Goal: Task Accomplishment & Management: Use online tool/utility

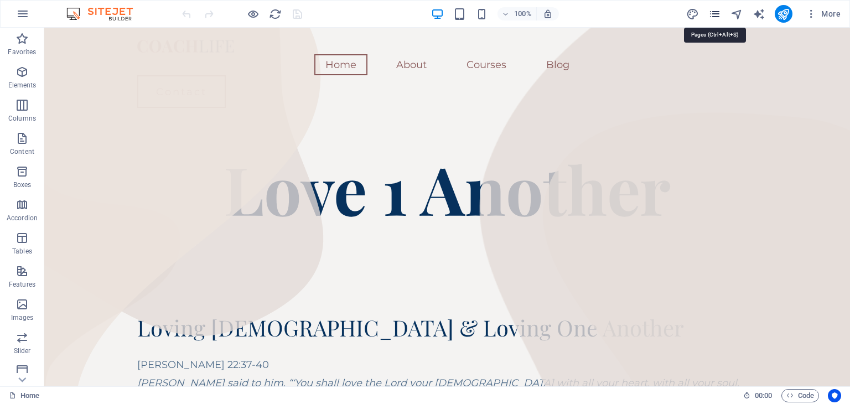
click at [719, 12] on icon "pages" at bounding box center [714, 14] width 13 height 13
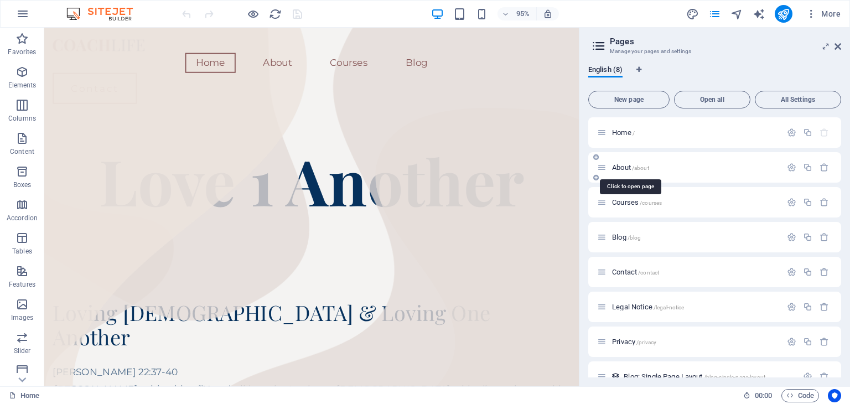
click at [629, 167] on span "About /about" at bounding box center [630, 167] width 37 height 8
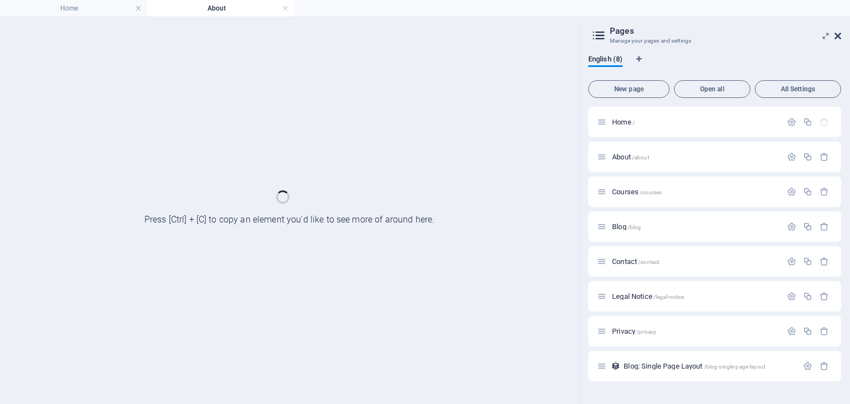
click at [837, 34] on icon at bounding box center [838, 36] width 7 height 9
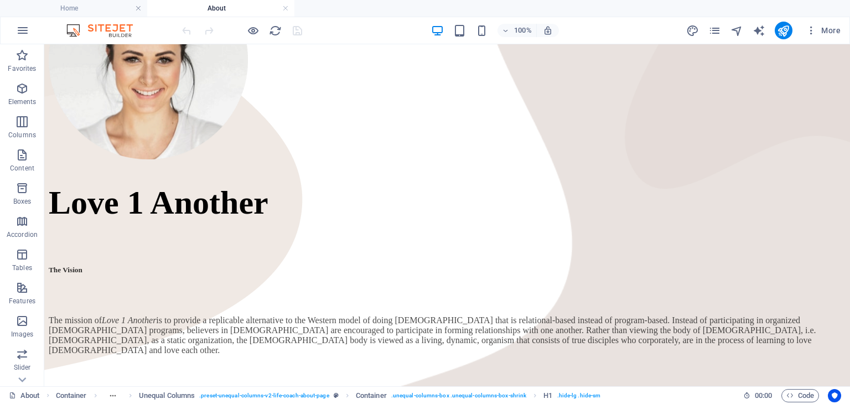
scroll to position [272, 0]
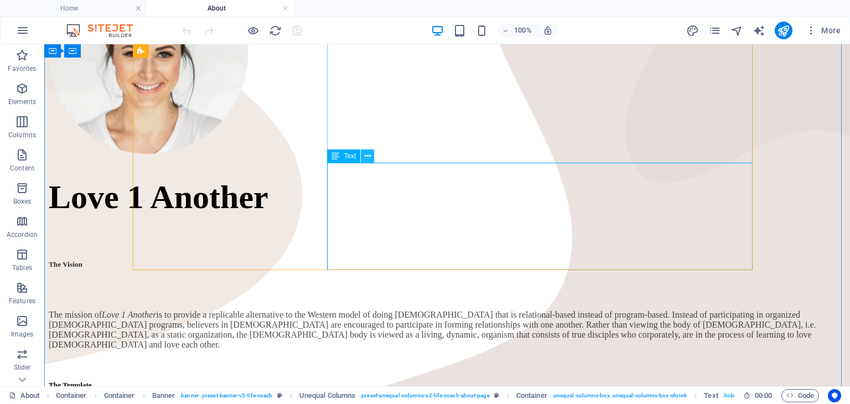
click at [371, 160] on button at bounding box center [367, 155] width 13 height 13
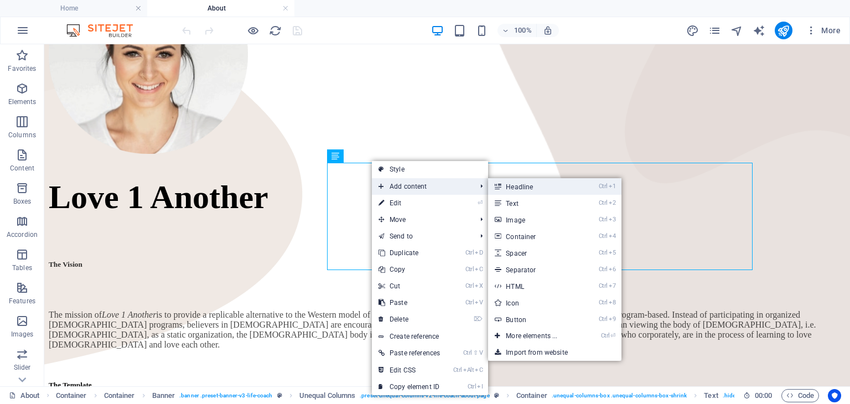
click at [514, 187] on link "Ctrl 1 Headline" at bounding box center [533, 186] width 91 height 17
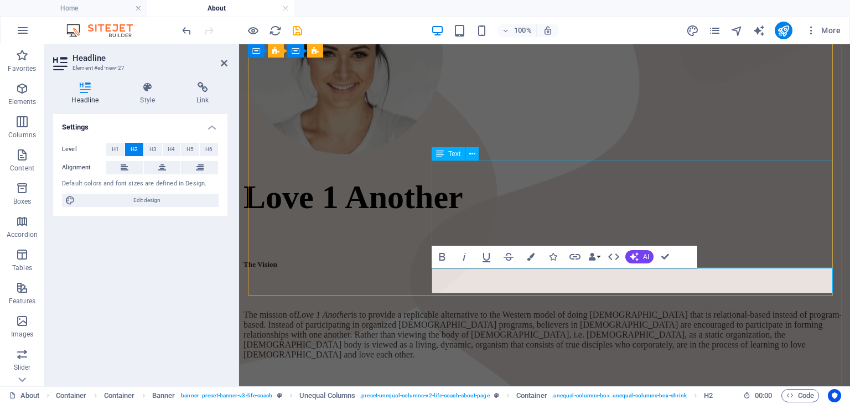
scroll to position [2, 0]
click at [193, 144] on span "H5" at bounding box center [190, 149] width 7 height 13
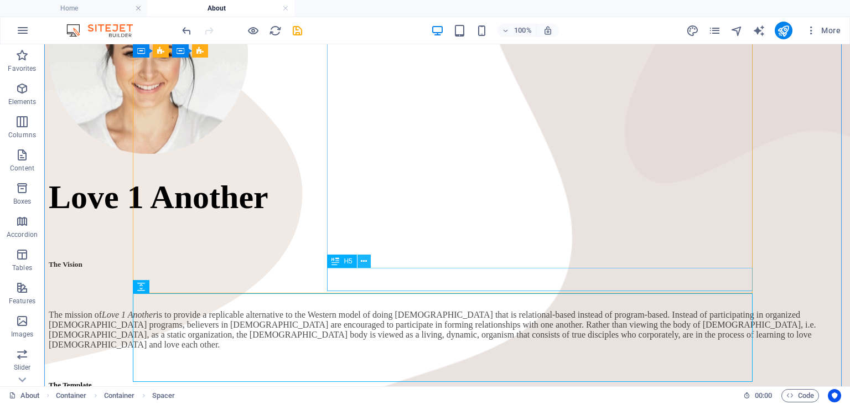
click at [367, 266] on button at bounding box center [364, 261] width 13 height 13
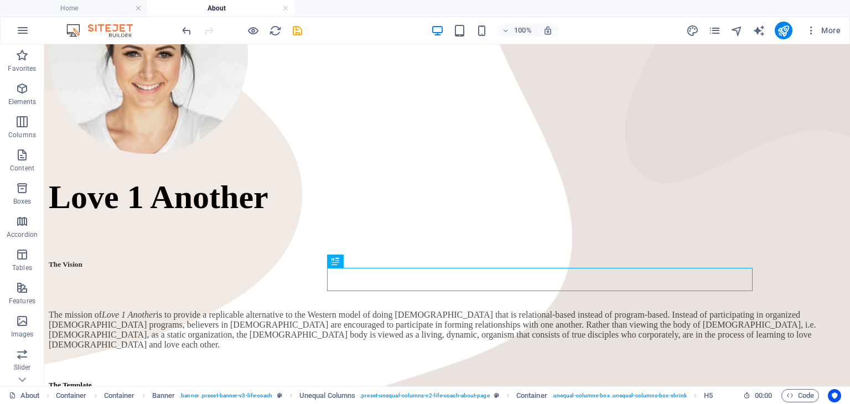
click at [314, 34] on div "100% More" at bounding box center [512, 31] width 665 height 18
click at [298, 30] on icon "save" at bounding box center [297, 30] width 13 height 13
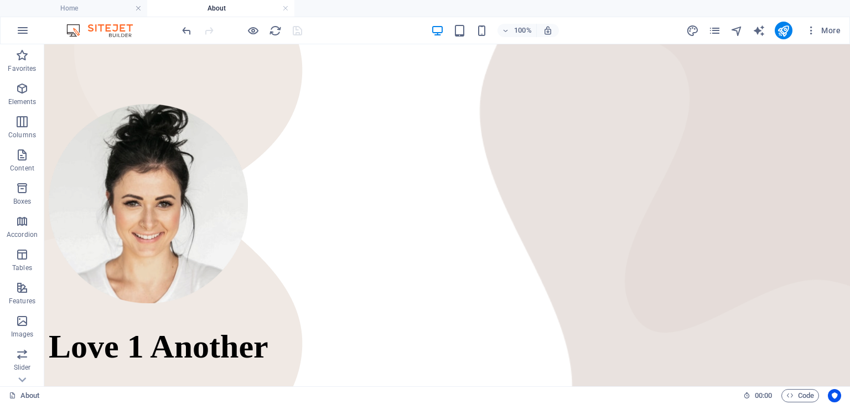
scroll to position [106, 0]
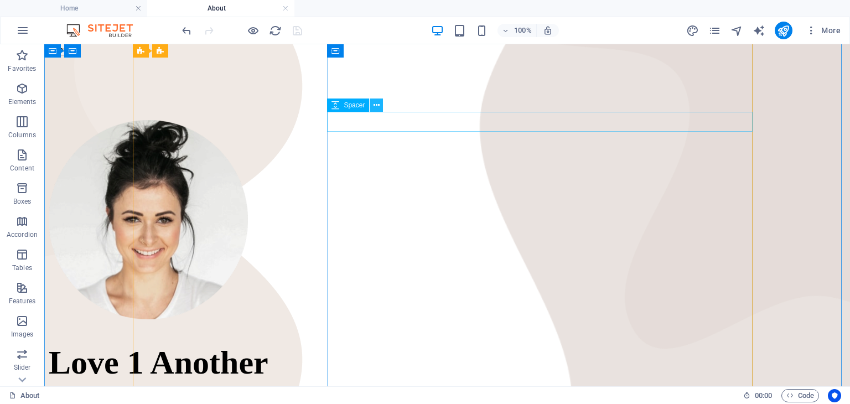
click at [375, 108] on icon at bounding box center [377, 106] width 6 height 12
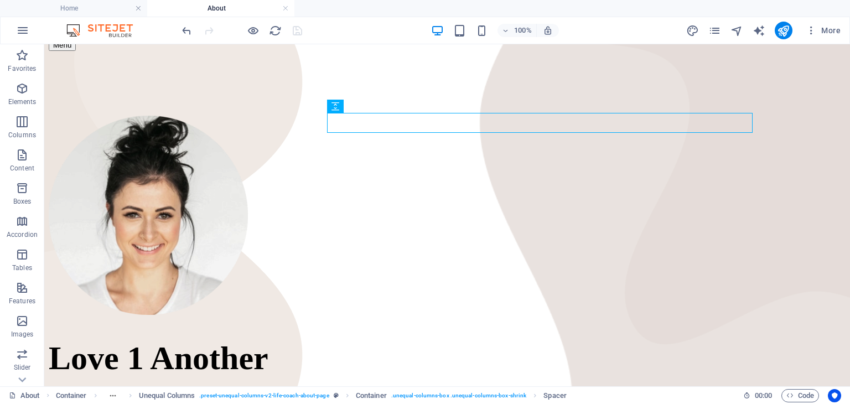
scroll to position [116, 0]
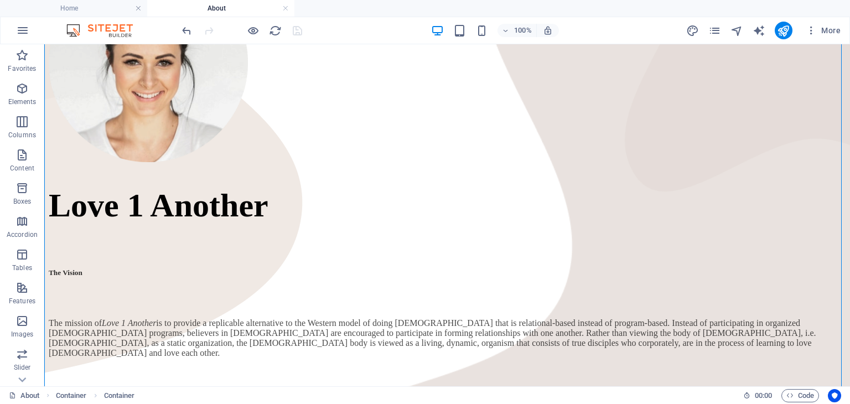
scroll to position [309, 0]
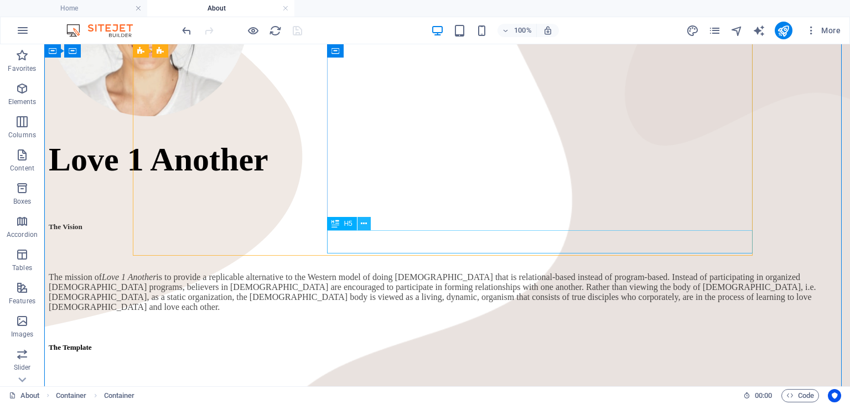
click at [364, 229] on icon at bounding box center [364, 224] width 6 height 12
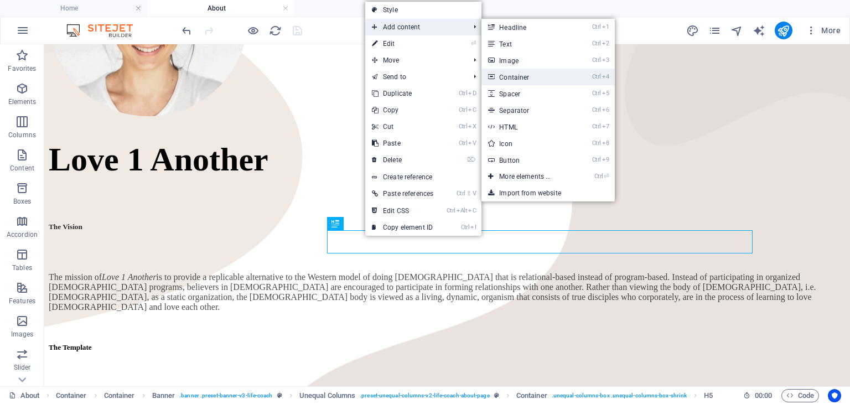
click at [503, 78] on link "Ctrl 4 Container" at bounding box center [527, 77] width 91 height 17
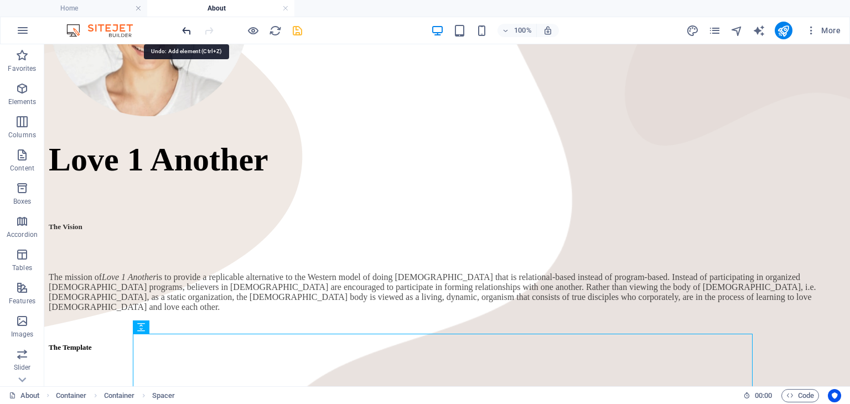
click at [187, 30] on icon "undo" at bounding box center [186, 30] width 13 height 13
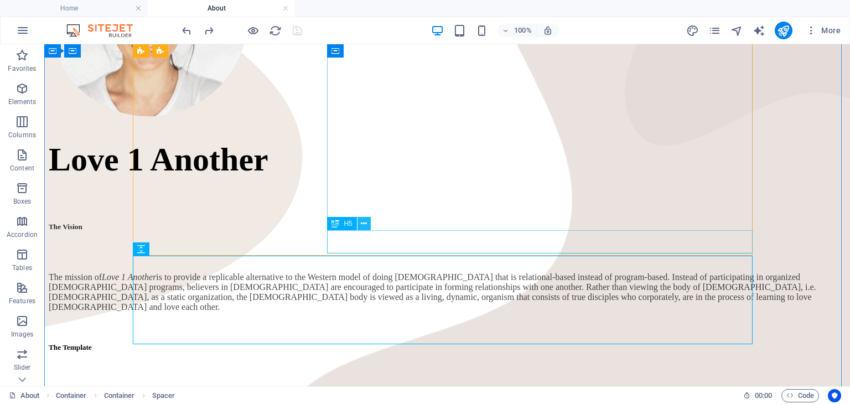
click at [365, 227] on icon at bounding box center [364, 224] width 6 height 12
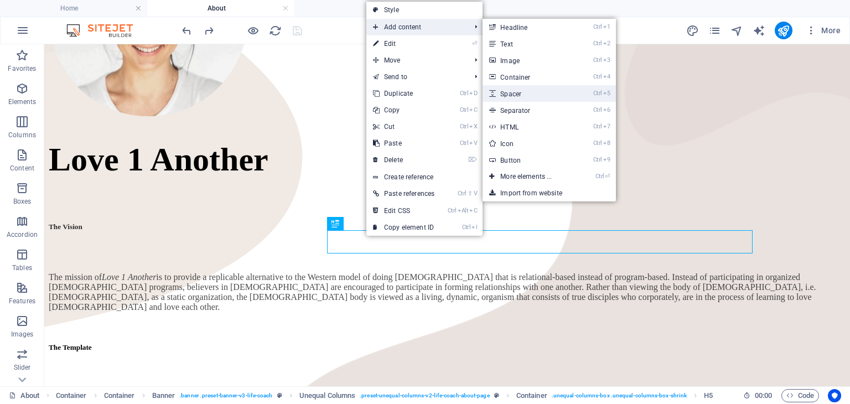
click at [527, 95] on link "Ctrl 5 Spacer" at bounding box center [528, 93] width 91 height 17
select select "px"
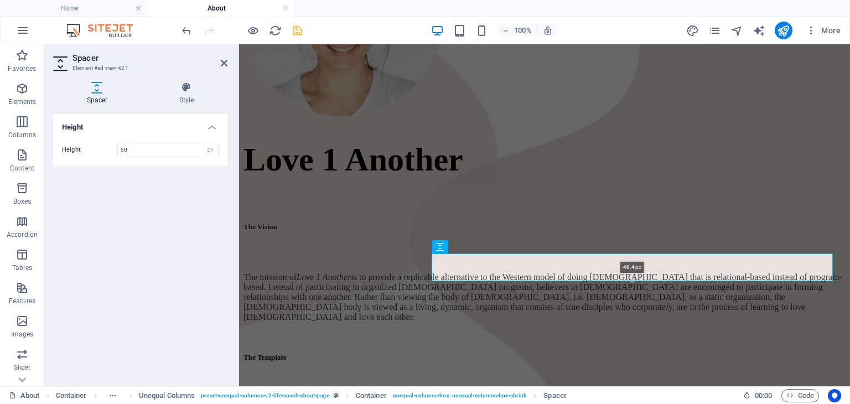
click at [461, 283] on div at bounding box center [632, 281] width 400 height 4
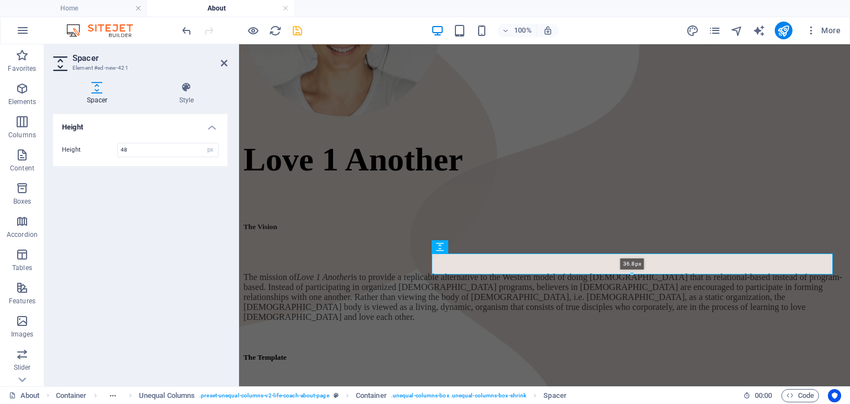
drag, startPoint x: 462, startPoint y: 281, endPoint x: 460, endPoint y: 275, distance: 5.8
click at [460, 275] on div at bounding box center [632, 274] width 400 height 4
type input "36"
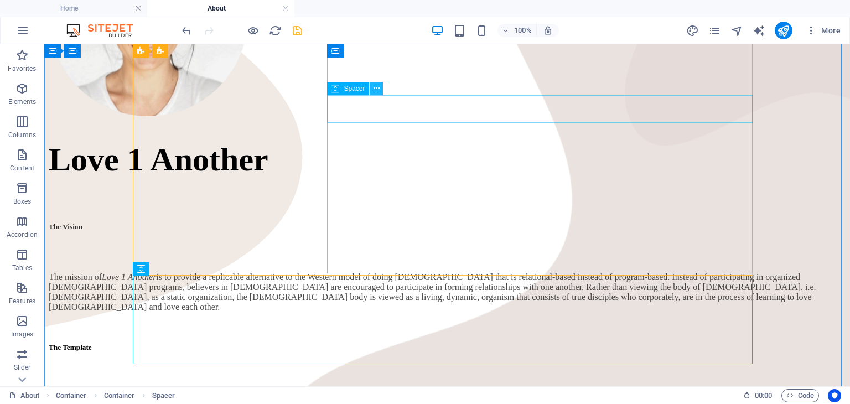
click at [374, 91] on icon at bounding box center [377, 89] width 6 height 12
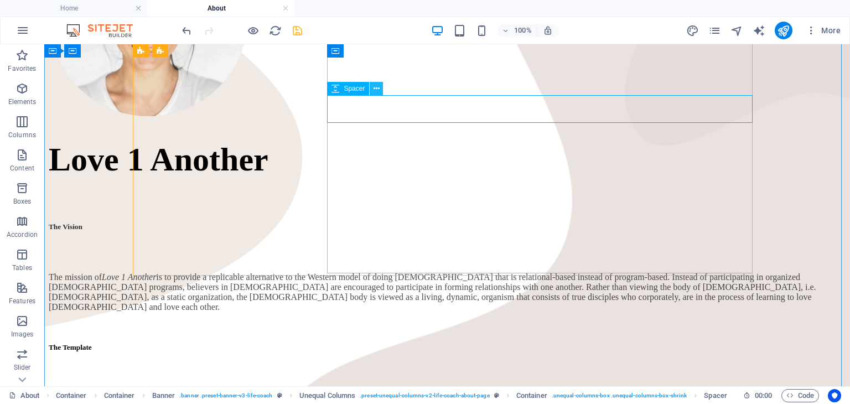
click at [377, 91] on icon at bounding box center [377, 89] width 6 height 12
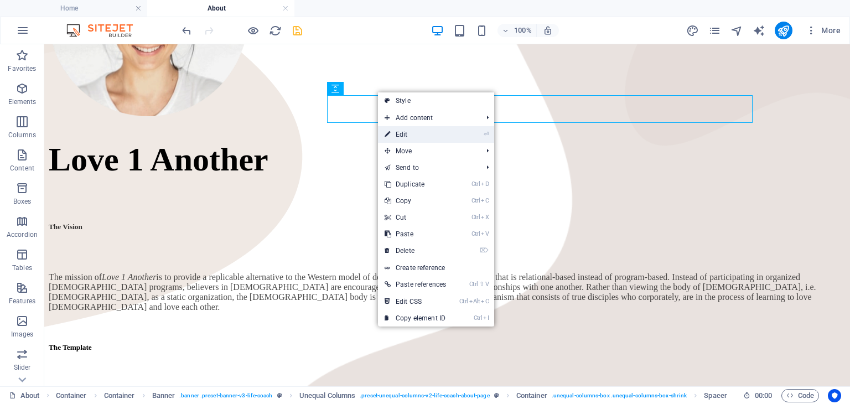
click at [412, 131] on link "⏎ Edit" at bounding box center [415, 134] width 75 height 17
select select "px"
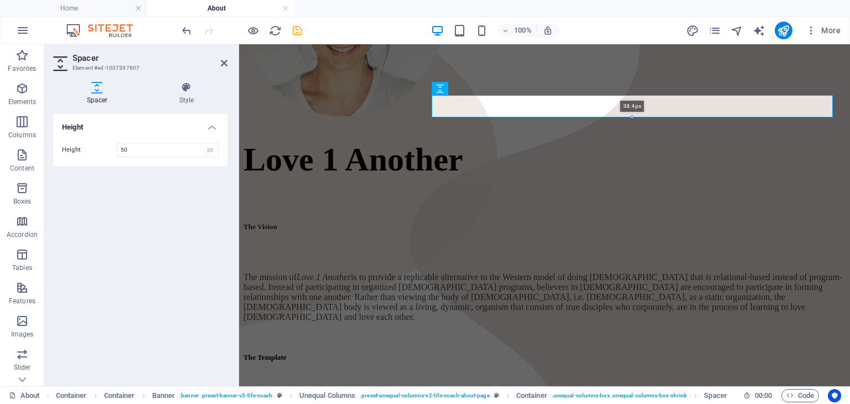
drag, startPoint x: 223, startPoint y: 76, endPoint x: 463, endPoint y: 116, distance: 243.0
click at [463, 116] on div at bounding box center [632, 117] width 400 height 4
type input "38"
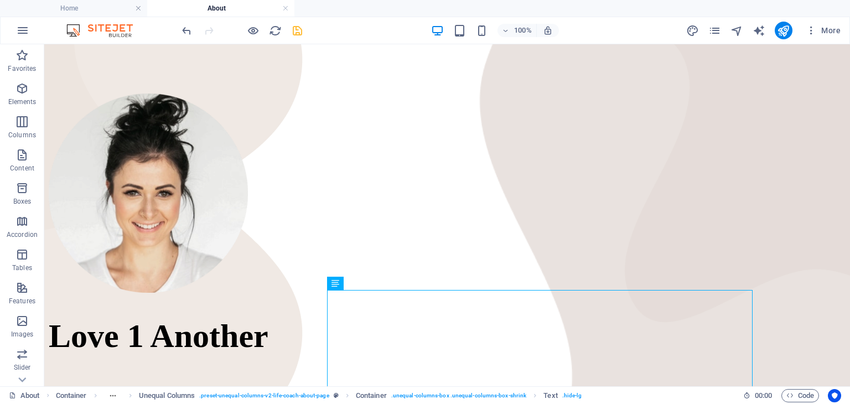
scroll to position [135, 0]
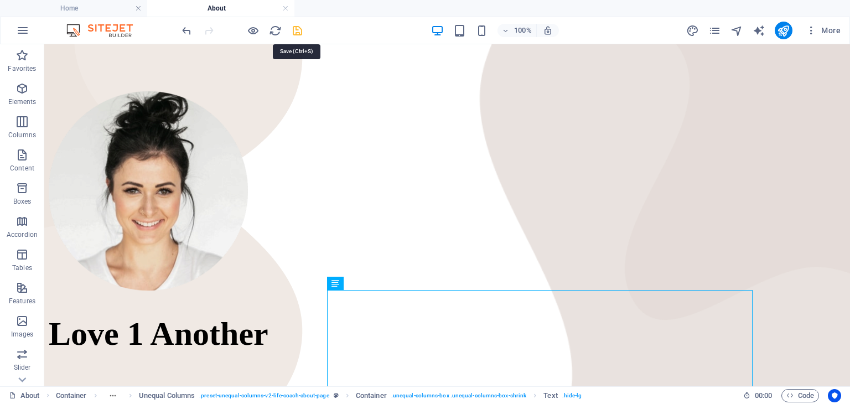
click at [296, 28] on icon "save" at bounding box center [297, 30] width 13 height 13
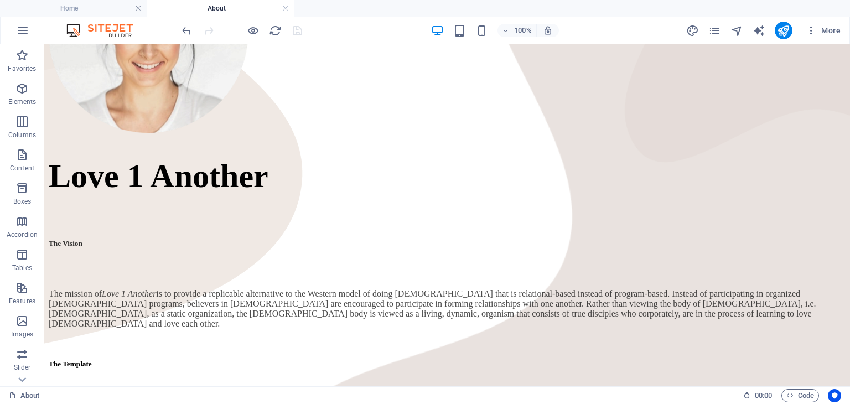
scroll to position [317, 0]
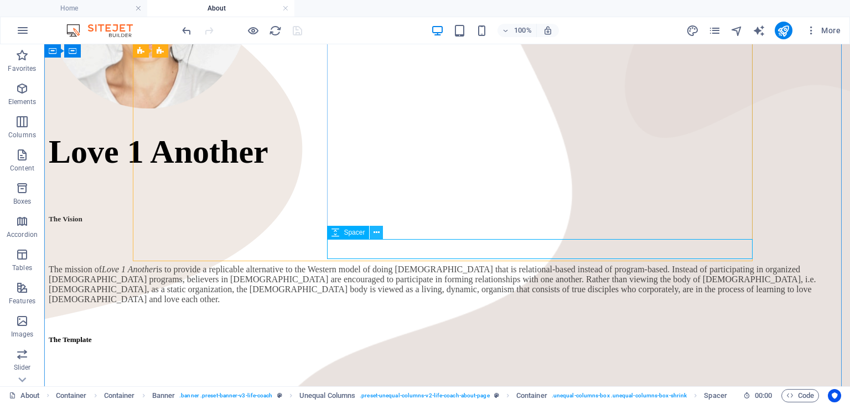
click at [375, 236] on icon at bounding box center [377, 233] width 6 height 12
click at [391, 51] on button at bounding box center [387, 50] width 13 height 13
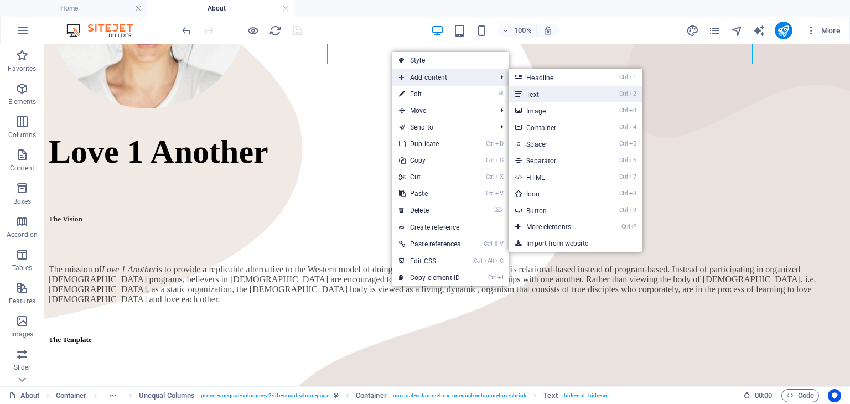
click at [532, 96] on link "Ctrl 2 Text" at bounding box center [554, 94] width 91 height 17
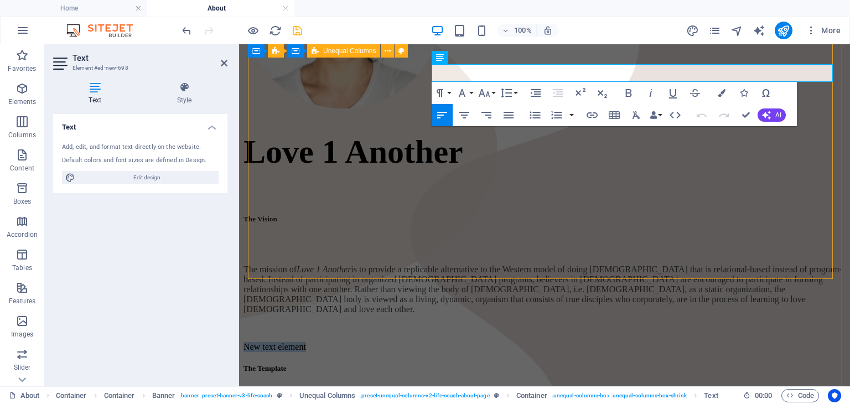
click at [539, 277] on div "Love 1 Another The Vision The mission of Love 1 Another is to provide a replica…" at bounding box center [545, 213] width 602 height 608
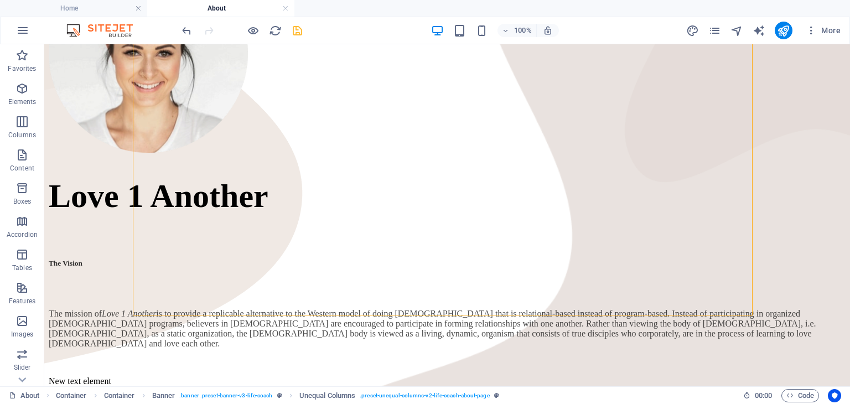
scroll to position [265, 0]
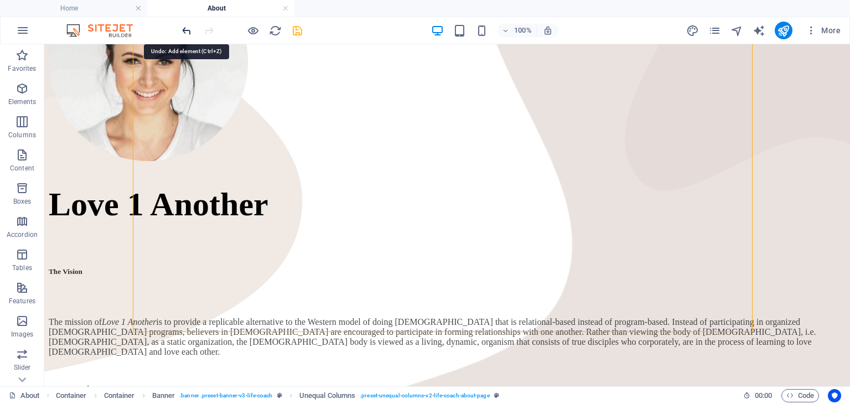
click at [189, 29] on icon "undo" at bounding box center [186, 30] width 13 height 13
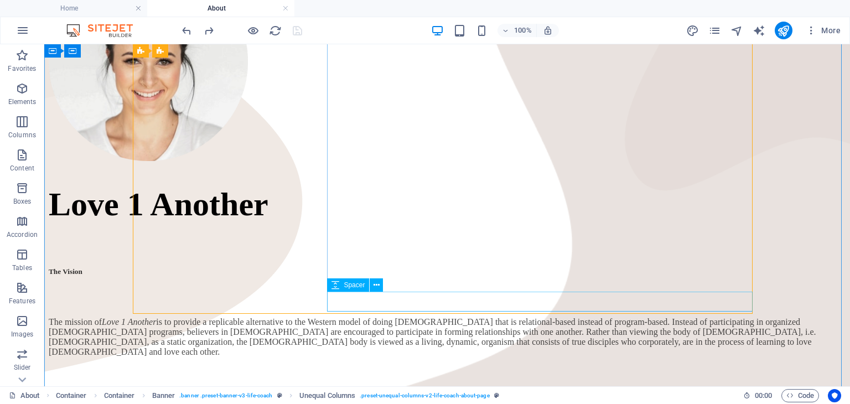
click at [380, 289] on button at bounding box center [376, 284] width 13 height 13
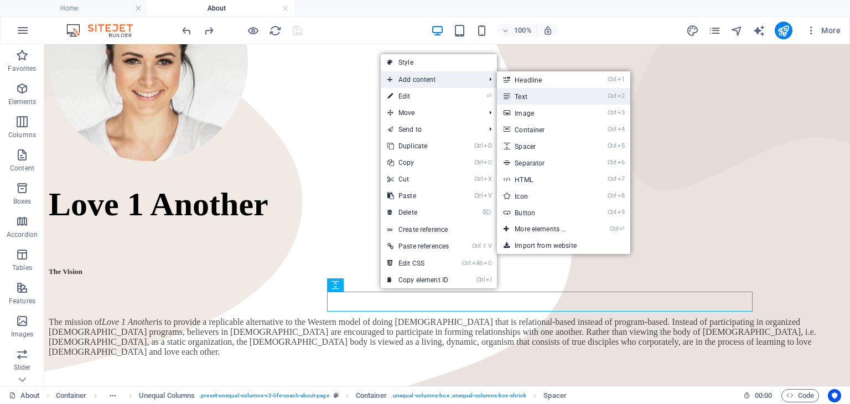
click at [522, 102] on link "Ctrl 2 Text" at bounding box center [542, 96] width 91 height 17
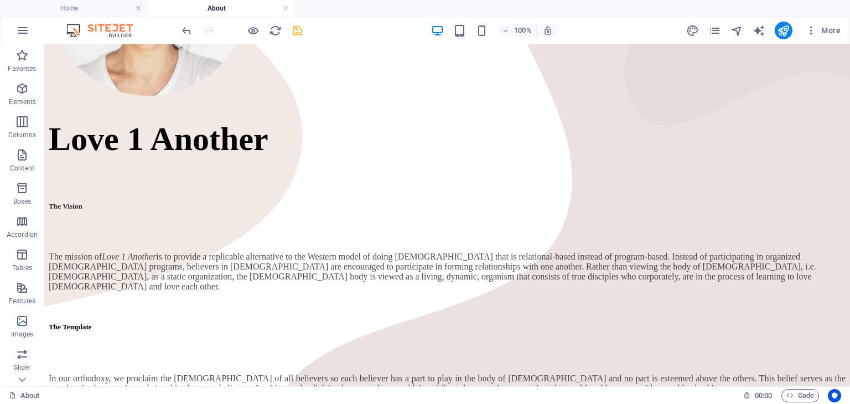
scroll to position [332, 0]
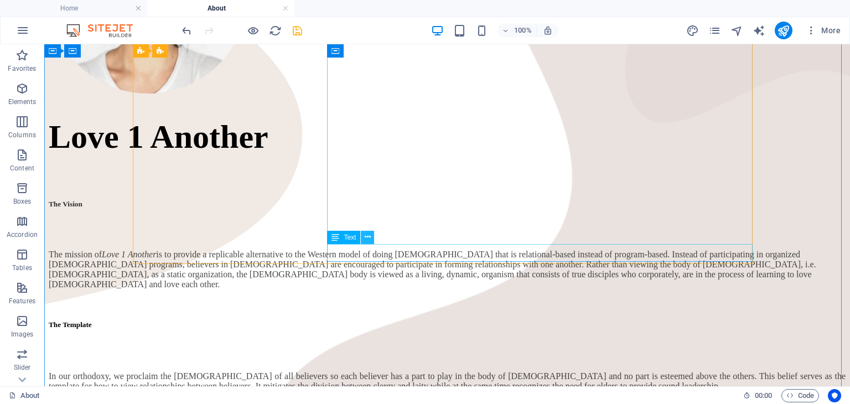
click at [370, 240] on icon at bounding box center [368, 237] width 6 height 12
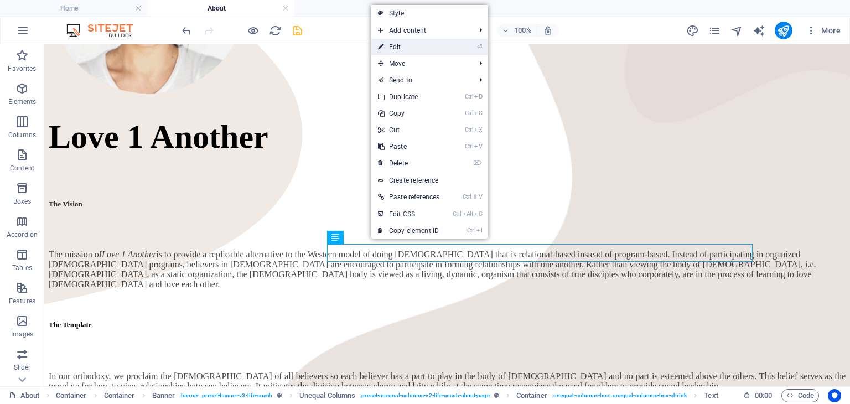
click at [412, 50] on link "⏎ Edit" at bounding box center [408, 47] width 75 height 17
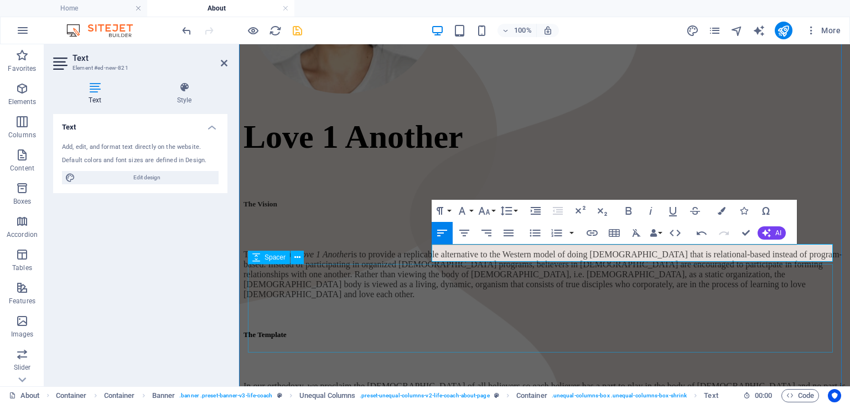
drag, startPoint x: 600, startPoint y: 255, endPoint x: 635, endPoint y: 276, distance: 40.7
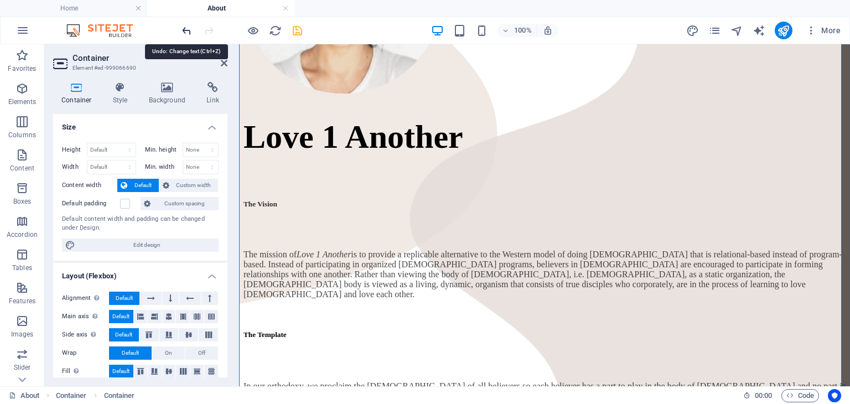
click at [185, 25] on icon "undo" at bounding box center [186, 30] width 13 height 13
click at [210, 34] on icon "redo" at bounding box center [209, 30] width 13 height 13
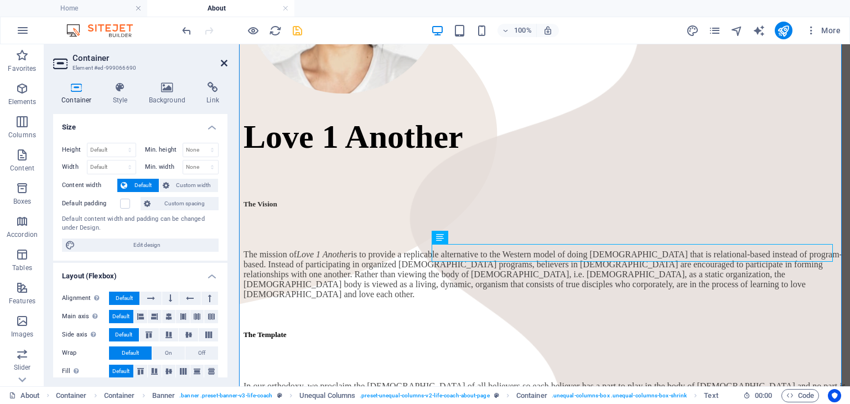
click at [226, 67] on icon at bounding box center [224, 63] width 7 height 9
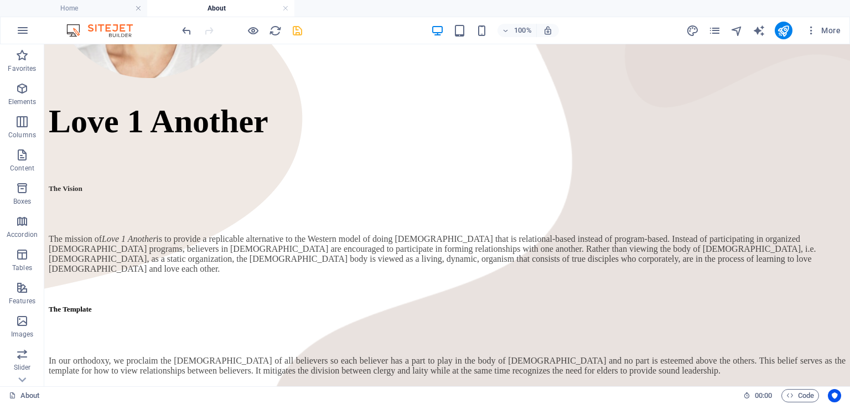
scroll to position [370, 0]
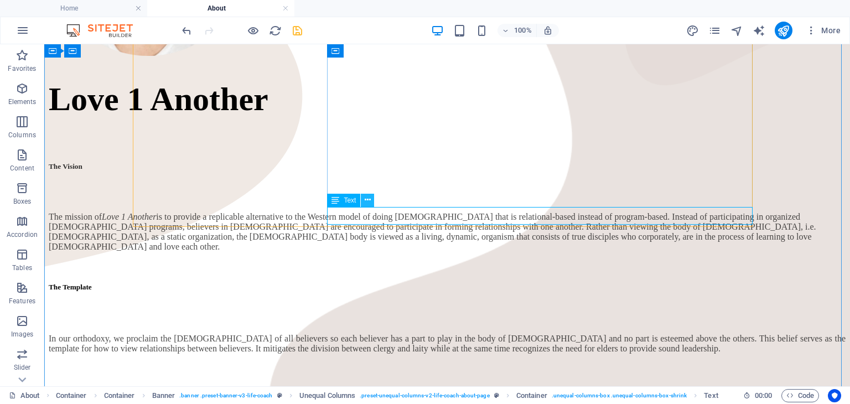
click at [366, 201] on icon at bounding box center [368, 200] width 6 height 12
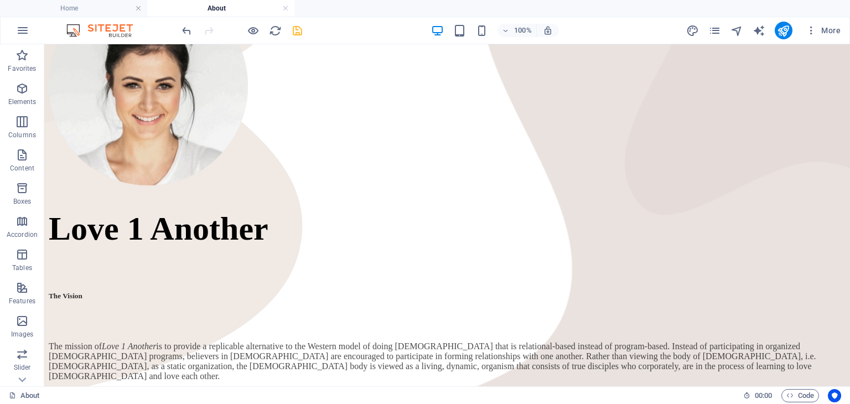
scroll to position [232, 0]
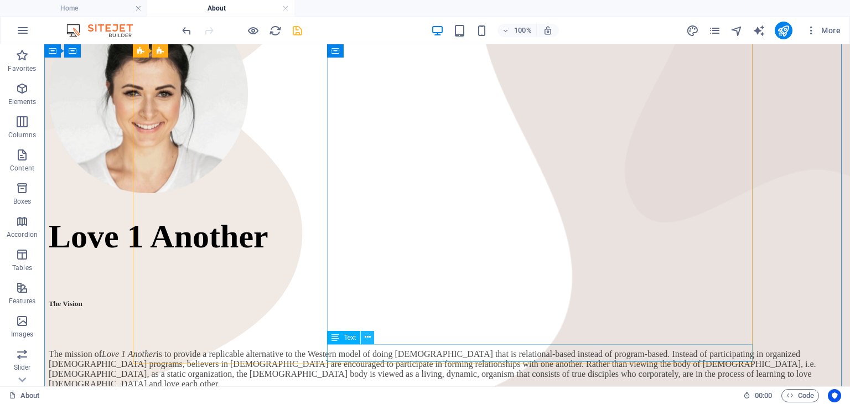
click at [367, 335] on icon at bounding box center [368, 338] width 6 height 12
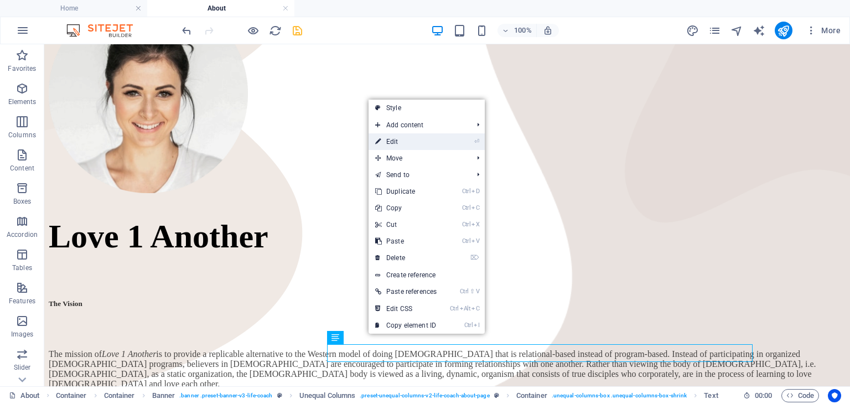
click at [426, 141] on link "⏎ Edit" at bounding box center [406, 141] width 75 height 17
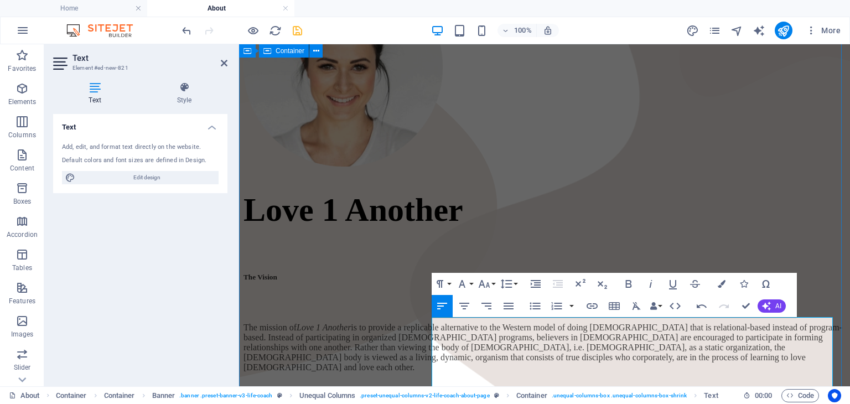
scroll to position [277, 0]
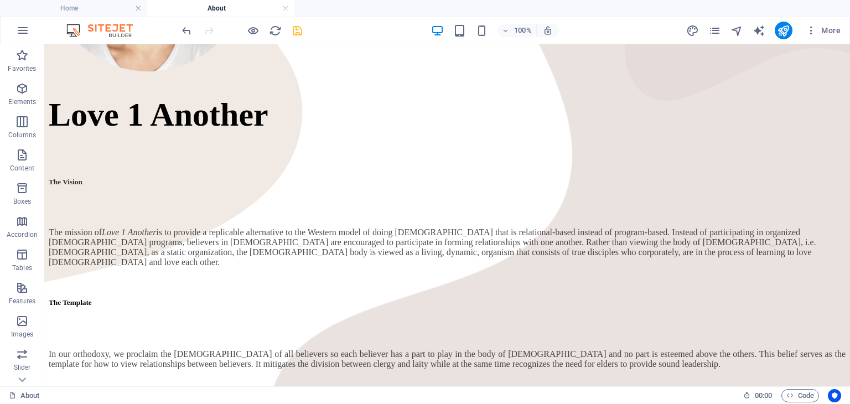
scroll to position [360, 0]
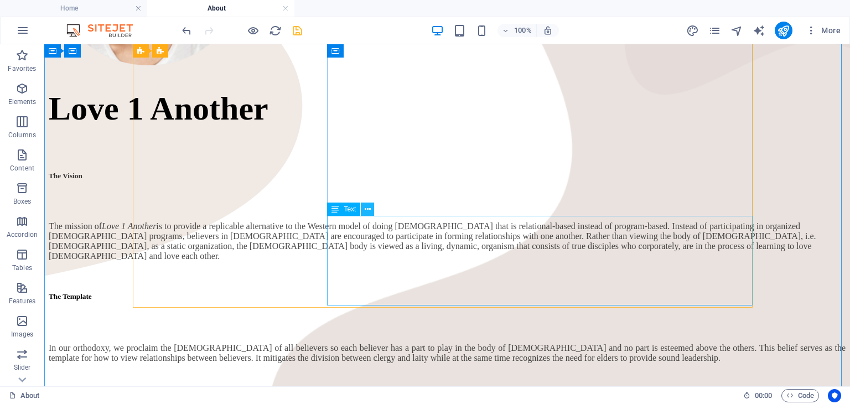
click at [374, 214] on button at bounding box center [367, 209] width 13 height 13
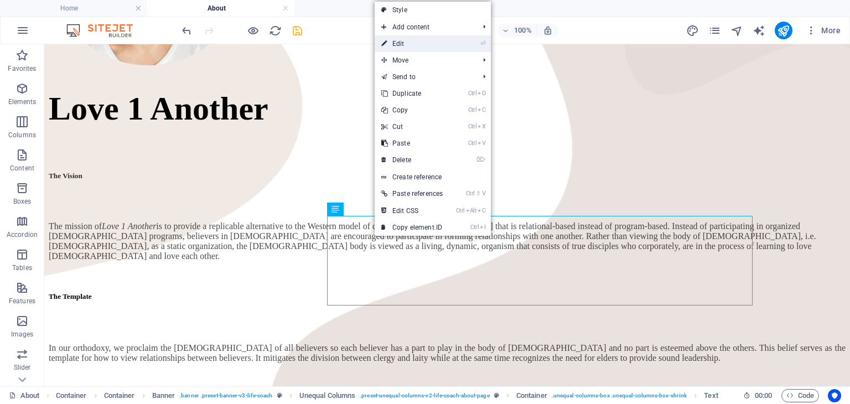
click at [416, 40] on link "⏎ Edit" at bounding box center [412, 43] width 75 height 17
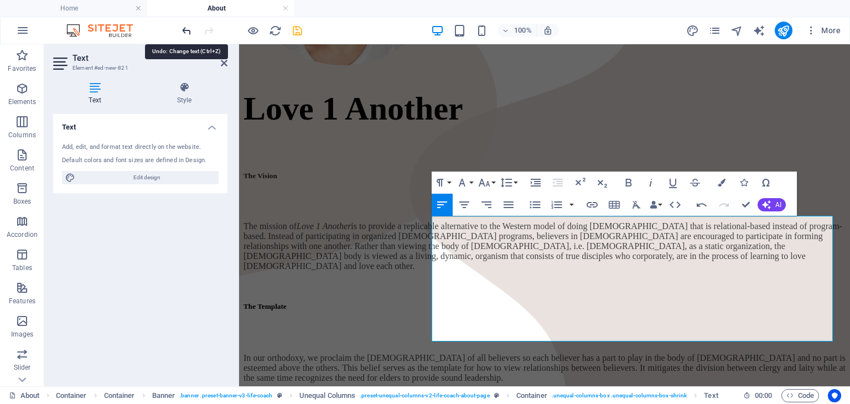
click at [186, 30] on icon "undo" at bounding box center [186, 30] width 13 height 13
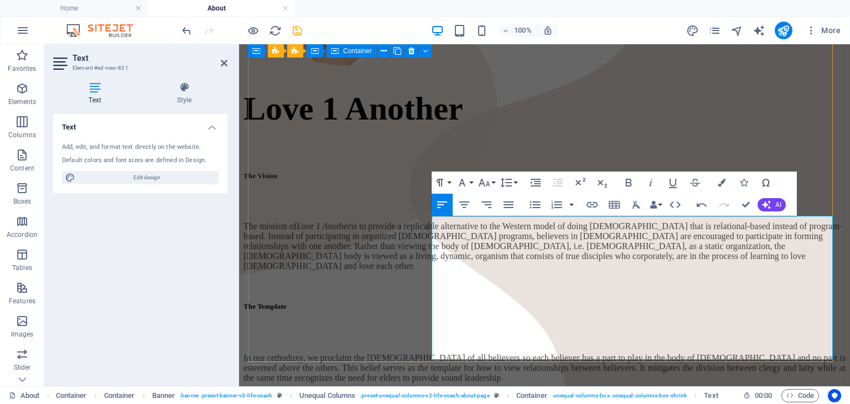
drag, startPoint x: 375, startPoint y: 256, endPoint x: 572, endPoint y: 251, distance: 196.5
click at [571, 252] on div "Love 1 Another The Vision The mission of Love 1 Another is to provide a replica…" at bounding box center [545, 190] width 602 height 648
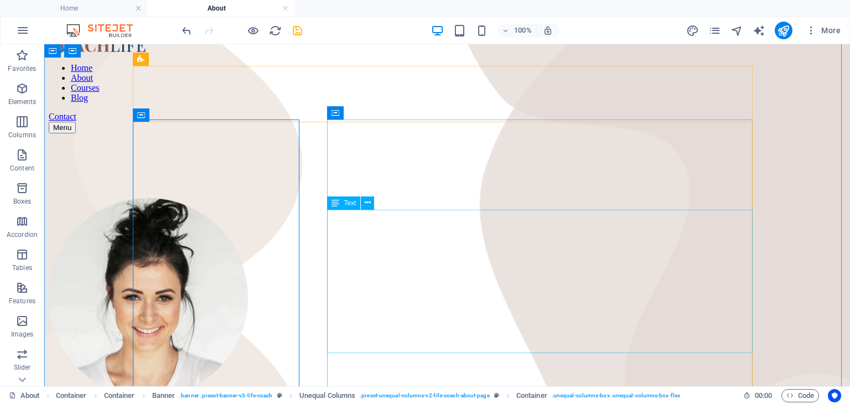
scroll to position [0, 0]
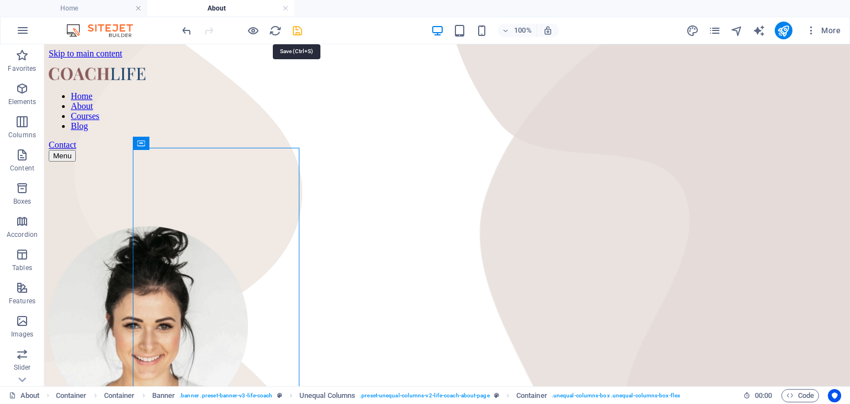
click at [299, 28] on icon "save" at bounding box center [297, 30] width 13 height 13
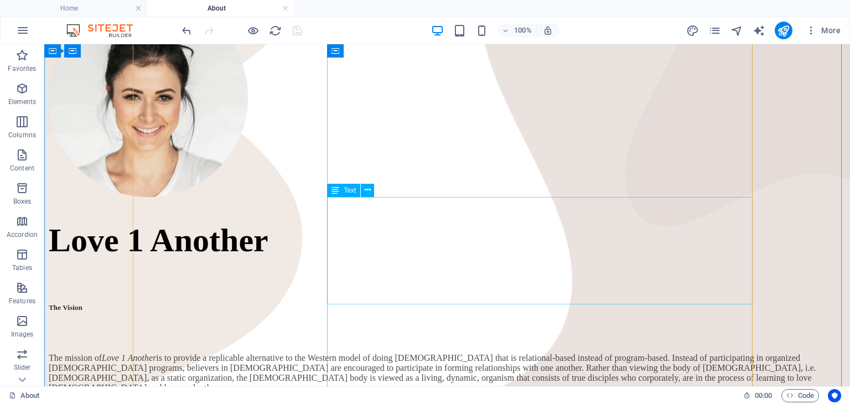
scroll to position [277, 0]
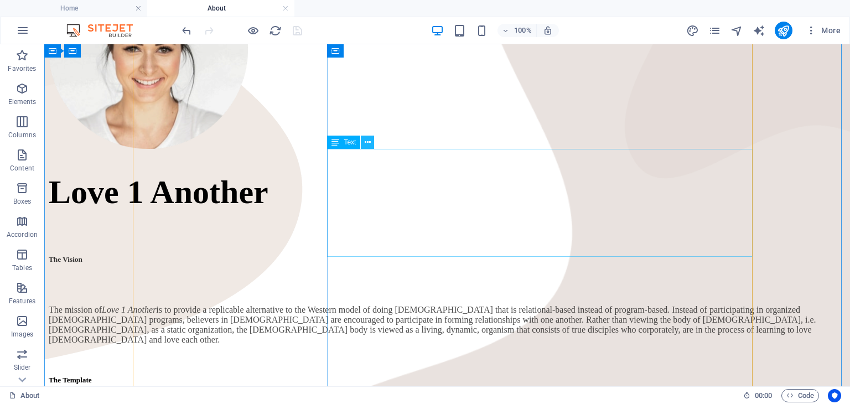
click at [368, 146] on icon at bounding box center [368, 143] width 6 height 12
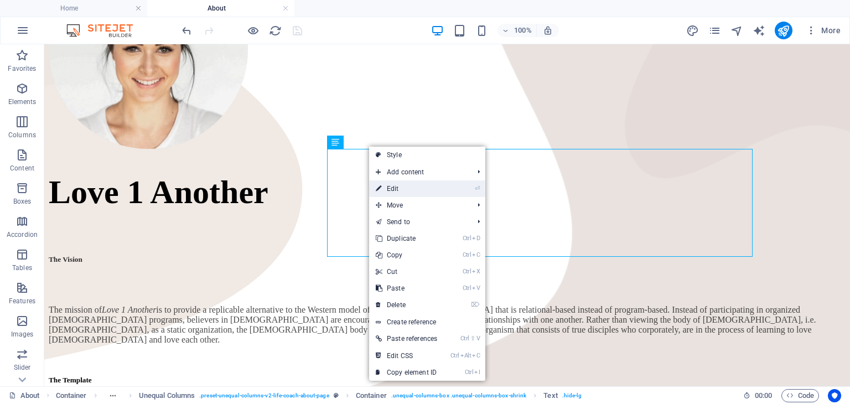
click at [395, 188] on link "⏎ Edit" at bounding box center [406, 188] width 75 height 17
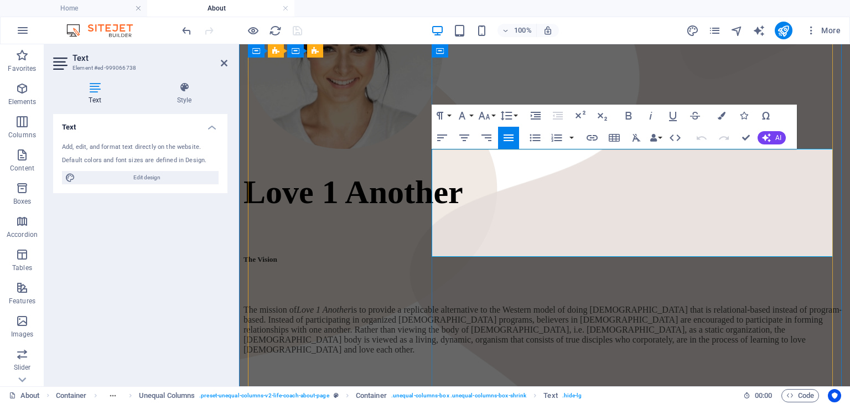
drag, startPoint x: 696, startPoint y: 229, endPoint x: 706, endPoint y: 231, distance: 10.2
click at [390, 151] on div at bounding box center [545, 50] width 602 height 201
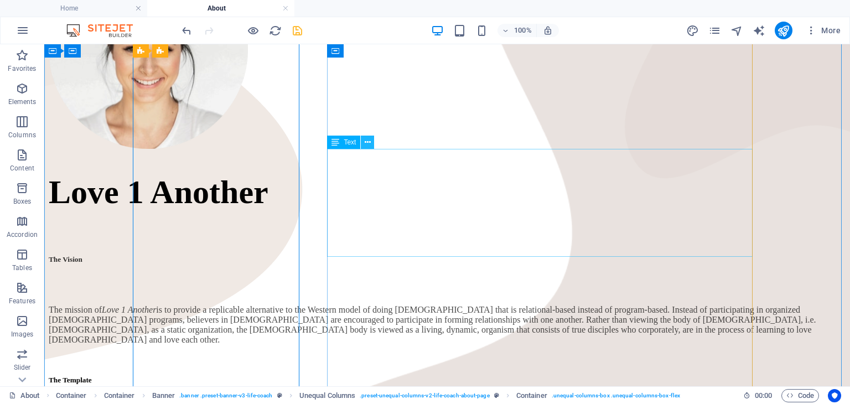
click at [366, 140] on icon at bounding box center [368, 143] width 6 height 12
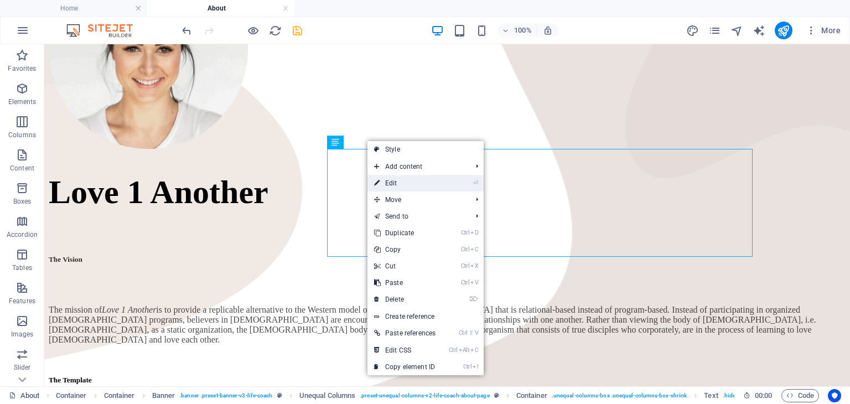
click at [390, 183] on link "⏎ Edit" at bounding box center [404, 183] width 75 height 17
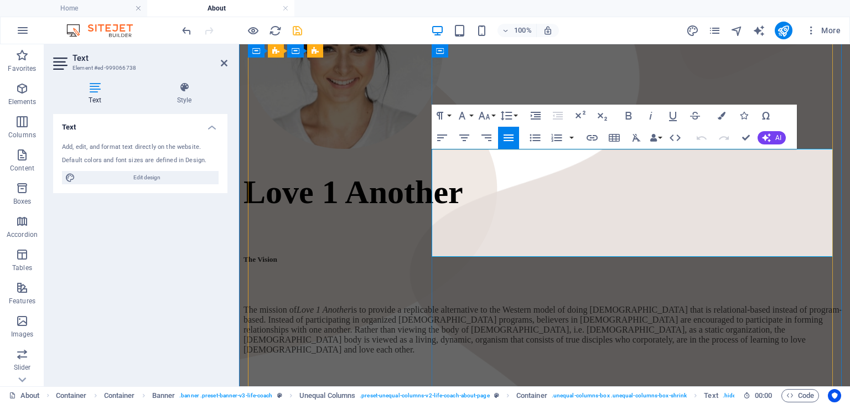
click at [329, 151] on div at bounding box center [545, 50] width 602 height 201
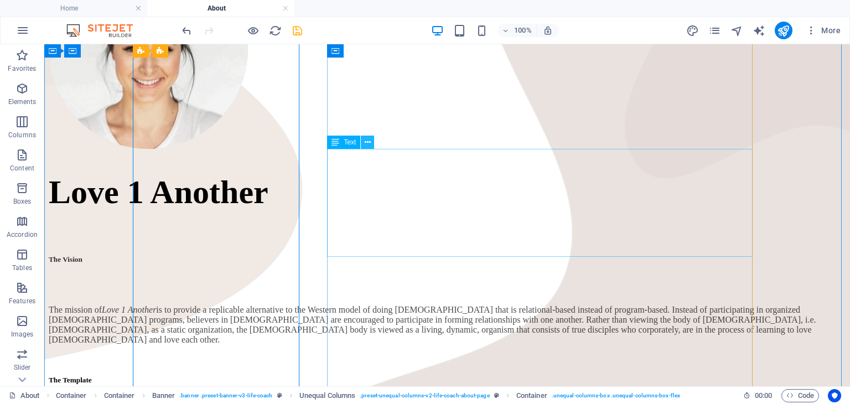
click at [367, 141] on icon at bounding box center [368, 143] width 6 height 12
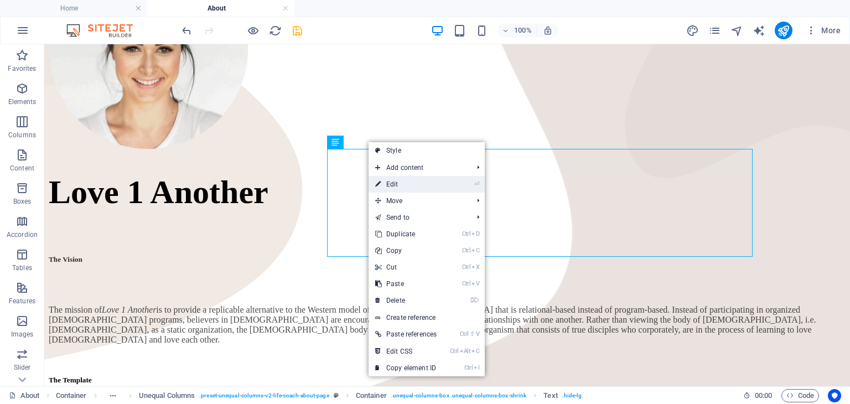
click at [415, 180] on link "⏎ Edit" at bounding box center [406, 184] width 75 height 17
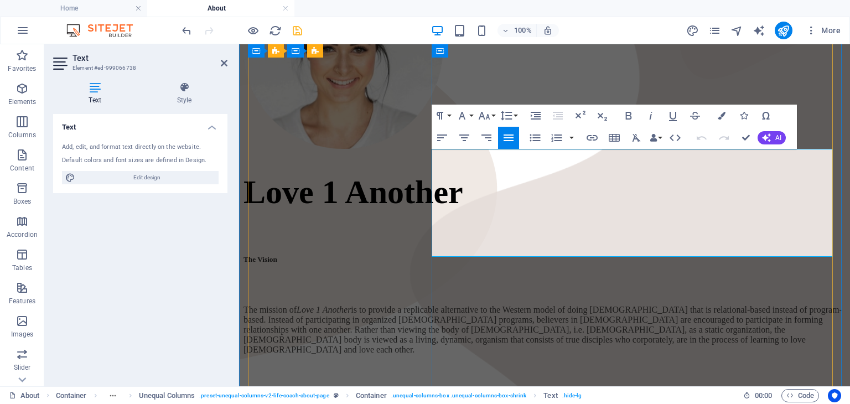
click at [360, 151] on div at bounding box center [545, 50] width 602 height 201
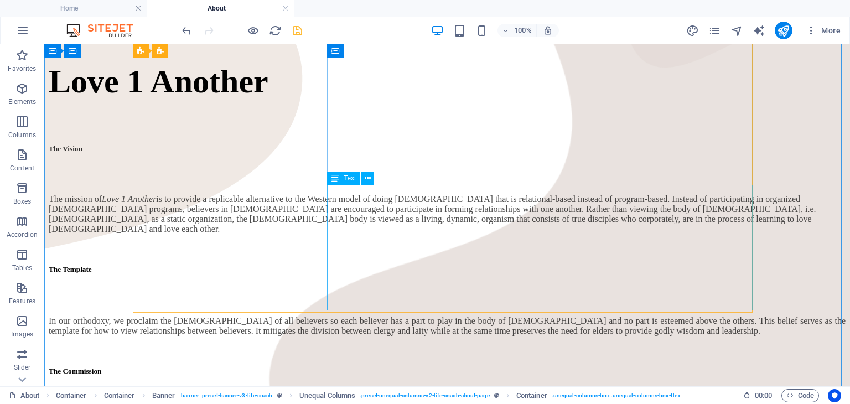
scroll to position [443, 0]
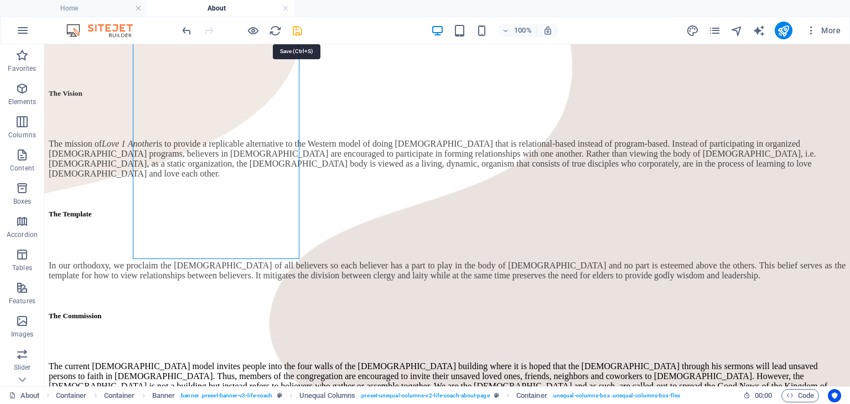
click at [296, 28] on icon "save" at bounding box center [297, 30] width 13 height 13
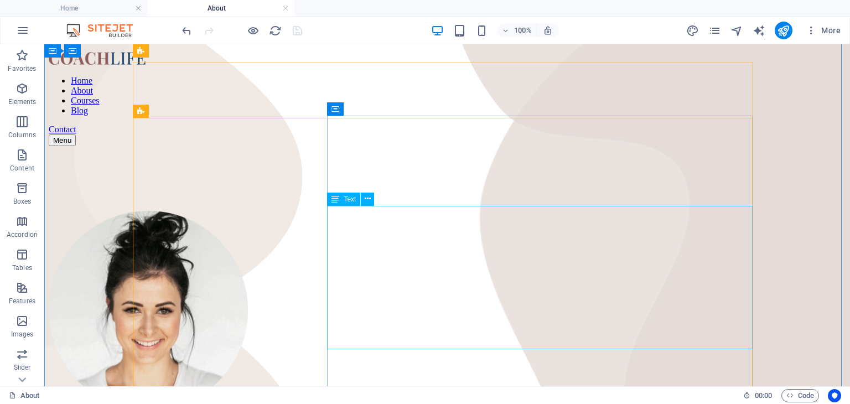
scroll to position [0, 0]
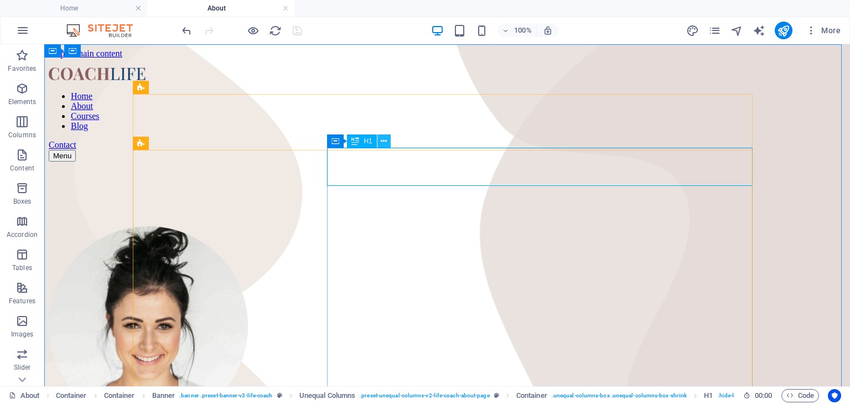
click at [387, 141] on button at bounding box center [383, 140] width 13 height 13
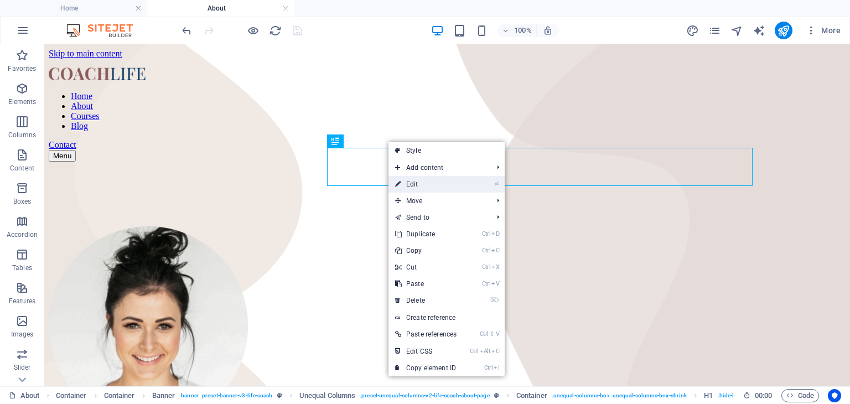
click at [422, 181] on link "⏎ Edit" at bounding box center [426, 184] width 75 height 17
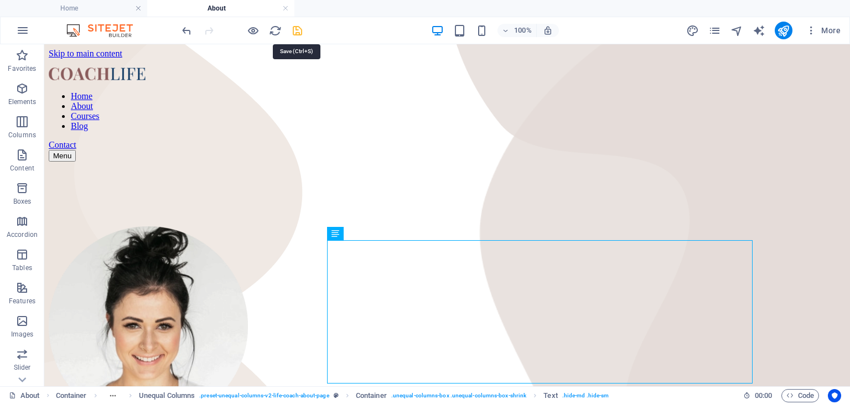
click at [301, 31] on icon "save" at bounding box center [297, 30] width 13 height 13
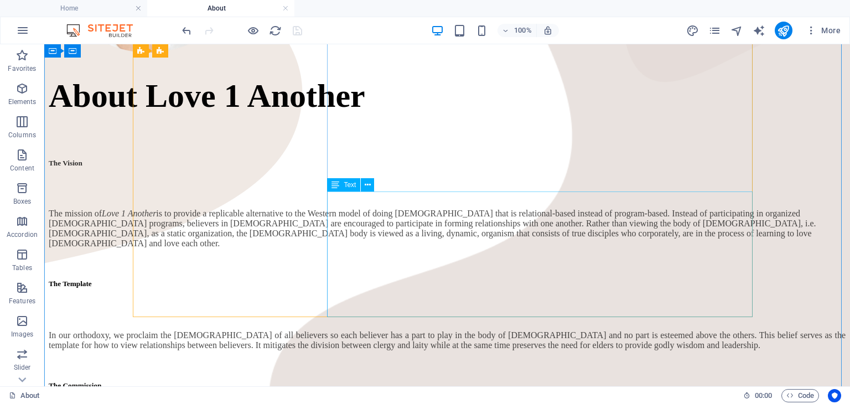
scroll to position [387, 0]
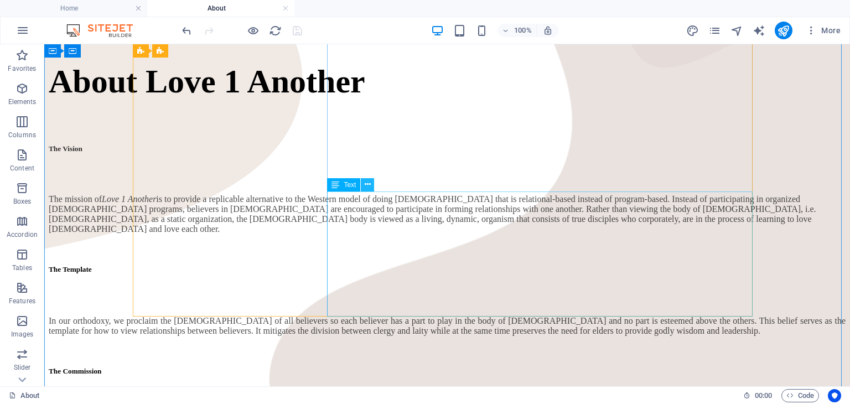
click at [370, 189] on icon at bounding box center [368, 185] width 6 height 12
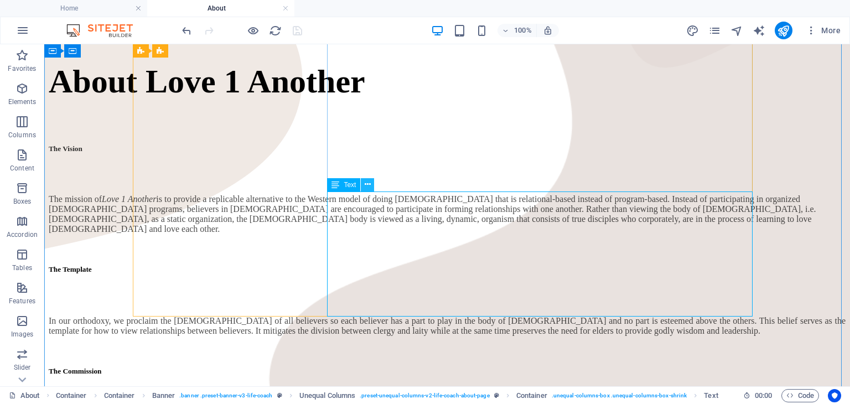
click at [365, 184] on icon at bounding box center [368, 185] width 6 height 12
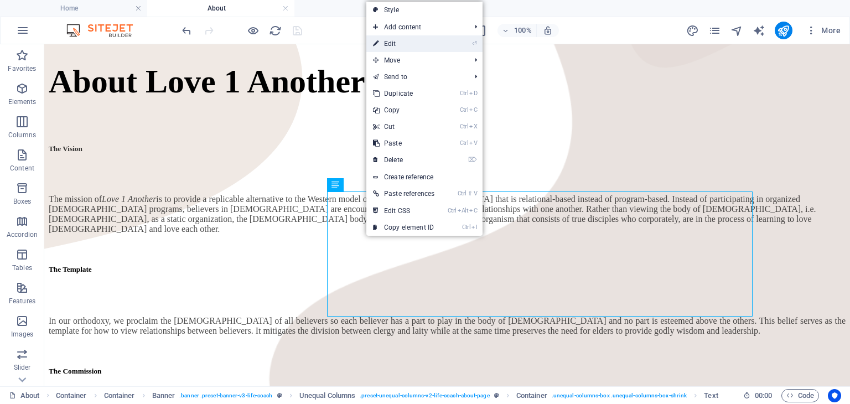
click at [401, 39] on link "⏎ Edit" at bounding box center [403, 43] width 75 height 17
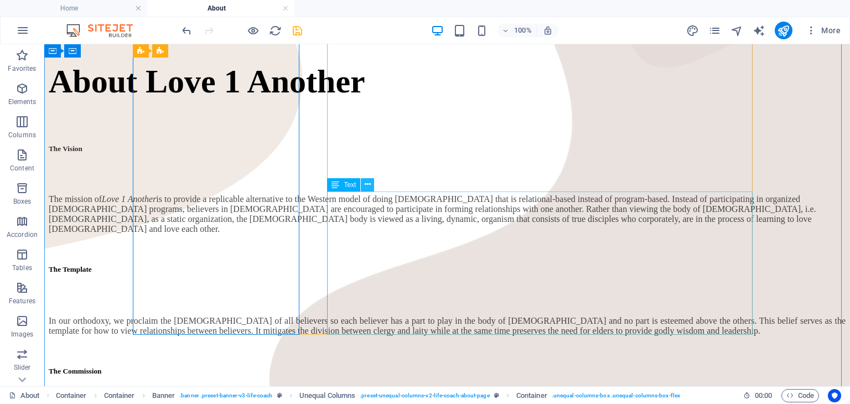
click at [370, 187] on icon at bounding box center [368, 185] width 6 height 12
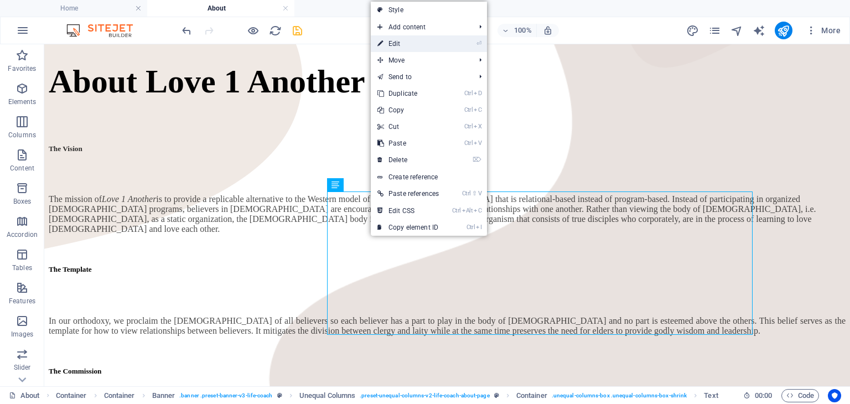
click at [405, 44] on link "⏎ Edit" at bounding box center [408, 43] width 75 height 17
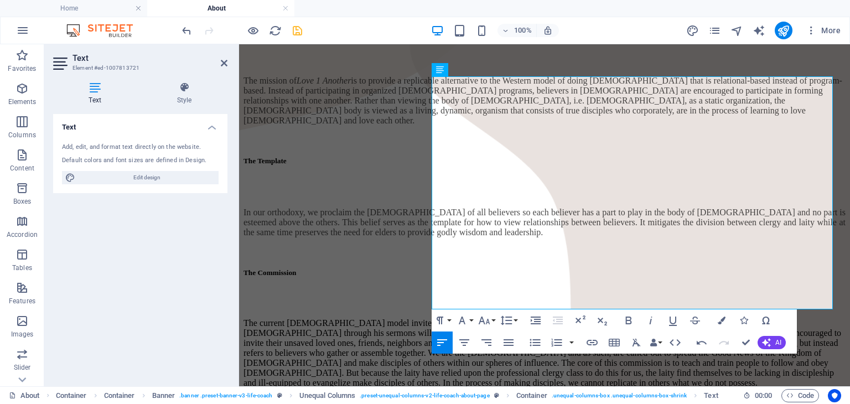
scroll to position [497, 0]
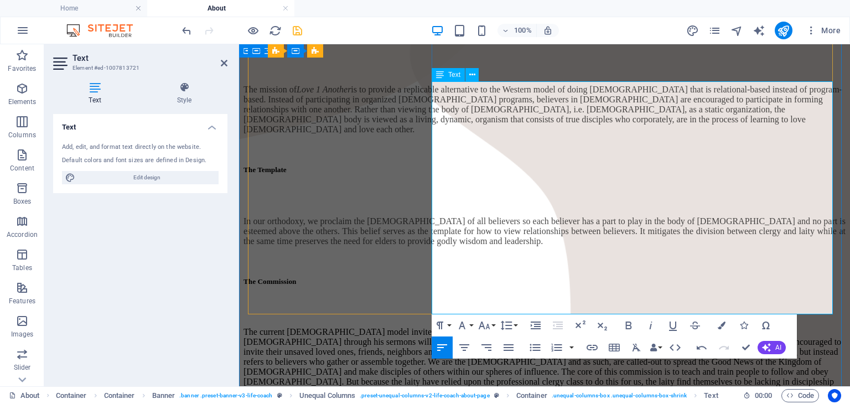
click at [810, 327] on p "The current [DEMOGRAPHIC_DATA] model invites people into the four walls of the …" at bounding box center [545, 362] width 602 height 70
click at [555, 327] on p "The current [DEMOGRAPHIC_DATA] model invites people into the four walls of the …" at bounding box center [545, 362] width 602 height 70
click at [649, 327] on p "The current [DEMOGRAPHIC_DATA] model invites people into the four walls of the …" at bounding box center [545, 367] width 602 height 80
click at [573, 327] on p "The current [DEMOGRAPHIC_DATA] model invites people into the four walls of the …" at bounding box center [545, 367] width 602 height 80
click at [630, 327] on p "The current [DEMOGRAPHIC_DATA] model invites people into the four walls of the …" at bounding box center [545, 367] width 602 height 80
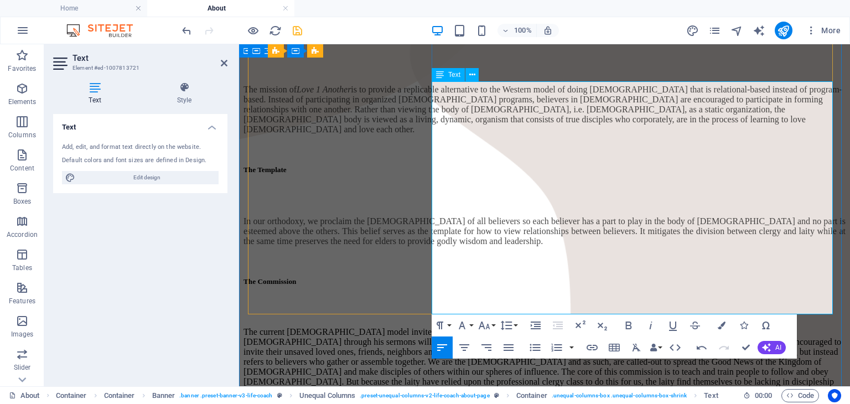
click at [676, 327] on p "The current [DEMOGRAPHIC_DATA] model invites people into the four walls of the …" at bounding box center [545, 367] width 602 height 80
drag, startPoint x: 671, startPoint y: 305, endPoint x: 744, endPoint y: 308, distance: 72.6
click at [744, 327] on p "The current [DEMOGRAPHIC_DATA] model invites people into the four walls of the …" at bounding box center [545, 367] width 602 height 80
click at [653, 323] on icon "button" at bounding box center [650, 325] width 13 height 13
click at [762, 327] on p "The current [DEMOGRAPHIC_DATA] model invites people into the four walls of the …" at bounding box center [545, 367] width 602 height 80
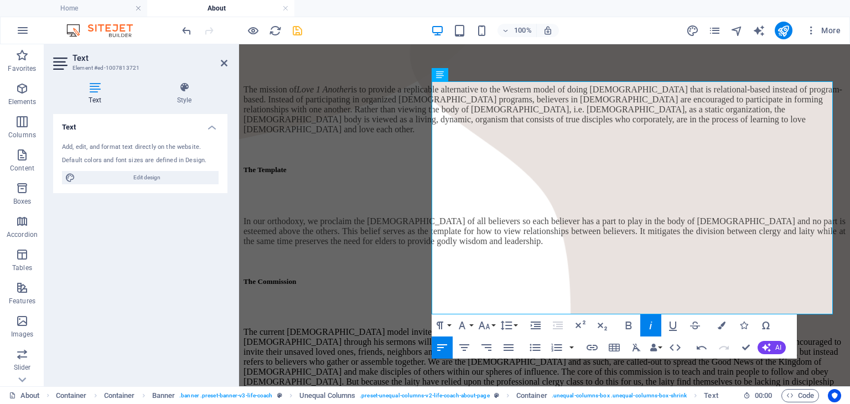
click at [649, 327] on icon "button" at bounding box center [650, 325] width 13 height 13
click at [748, 327] on p "The current [DEMOGRAPHIC_DATA] model invites people into the four walls of the …" at bounding box center [545, 367] width 602 height 80
drag, startPoint x: 768, startPoint y: 307, endPoint x: 746, endPoint y: 307, distance: 22.1
click at [384, 397] on em "Love 1 Another is to" at bounding box center [348, 401] width 71 height 9
click at [644, 324] on icon "button" at bounding box center [650, 325] width 13 height 13
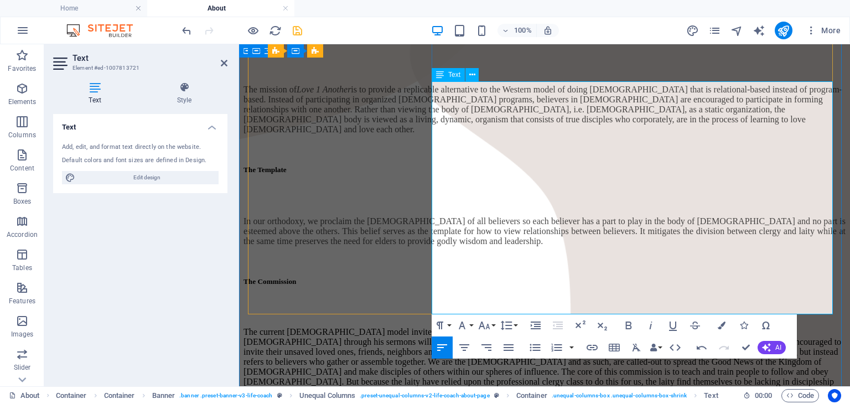
click at [794, 327] on p "The current [DEMOGRAPHIC_DATA] model invites people into the four walls of the …" at bounding box center [545, 367] width 602 height 80
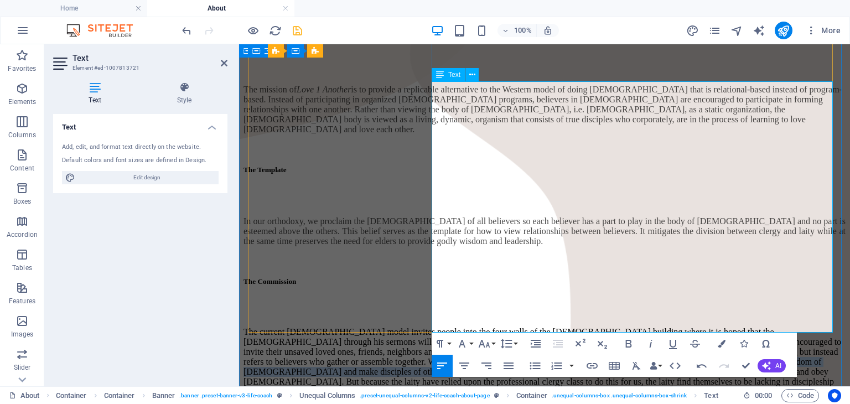
drag, startPoint x: 590, startPoint y: 215, endPoint x: 588, endPoint y: 236, distance: 21.6
click at [588, 327] on p "The current [DEMOGRAPHIC_DATA] model invites people into the four walls of the …" at bounding box center [545, 367] width 602 height 80
click at [594, 327] on p "The current [DEMOGRAPHIC_DATA] model invites people into the four walls of the …" at bounding box center [545, 367] width 602 height 80
click at [595, 327] on p "The current [DEMOGRAPHIC_DATA] model invites people into the four walls of the …" at bounding box center [545, 367] width 602 height 80
drag, startPoint x: 593, startPoint y: 215, endPoint x: 592, endPoint y: 240, distance: 24.4
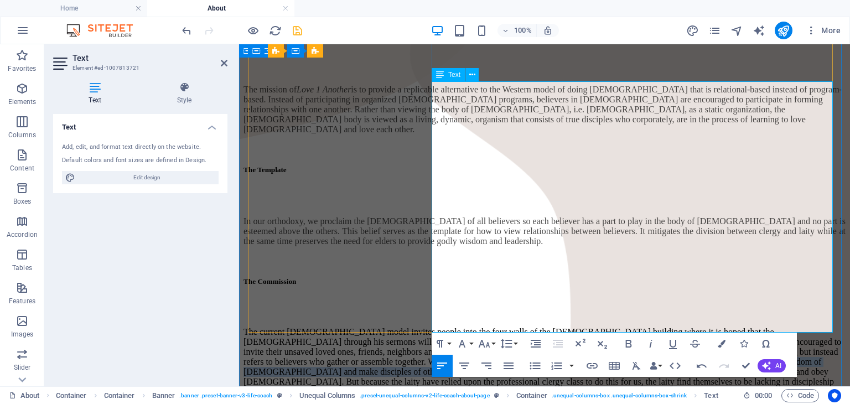
click at [592, 327] on p "The current [DEMOGRAPHIC_DATA] model invites people into the four walls of the …" at bounding box center [545, 367] width 602 height 80
click at [676, 349] on icon "button" at bounding box center [673, 344] width 8 height 9
click at [670, 327] on p "The current [DEMOGRAPHIC_DATA] model invites people into the four walls of the …" at bounding box center [545, 367] width 602 height 80
click at [551, 327] on p "The current [DEMOGRAPHIC_DATA] model invites people into the four walls of the …" at bounding box center [545, 367] width 602 height 80
click at [649, 327] on p "The current [DEMOGRAPHIC_DATA] model invites people into the four walls of the …" at bounding box center [545, 367] width 602 height 80
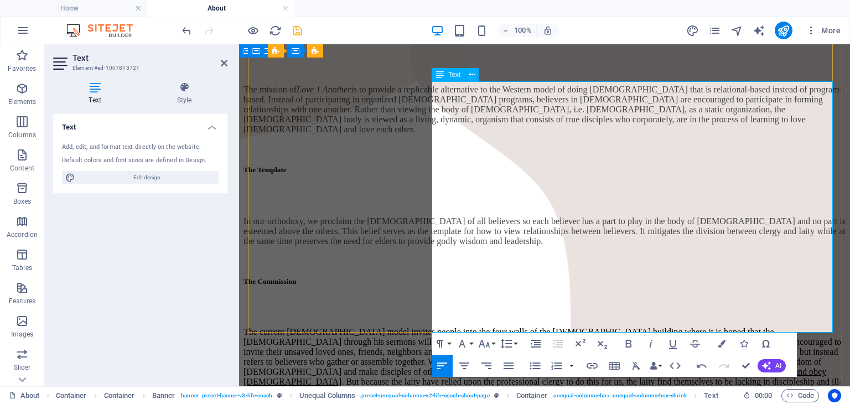
click at [479, 327] on p "The current [DEMOGRAPHIC_DATA] model invites people into the four walls of the …" at bounding box center [545, 367] width 602 height 80
click at [485, 327] on p "The current [DEMOGRAPHIC_DATA] model invites people into the four walls of the …" at bounding box center [545, 367] width 602 height 80
click at [512, 327] on p "The current [DEMOGRAPHIC_DATA] model invites people into the four walls of the …" at bounding box center [545, 367] width 602 height 80
click at [514, 327] on p "The current [DEMOGRAPHIC_DATA] model invites people into the four walls of the …" at bounding box center [545, 367] width 602 height 80
click at [515, 327] on p "The current [DEMOGRAPHIC_DATA] model invites people into the four walls of the …" at bounding box center [545, 367] width 602 height 80
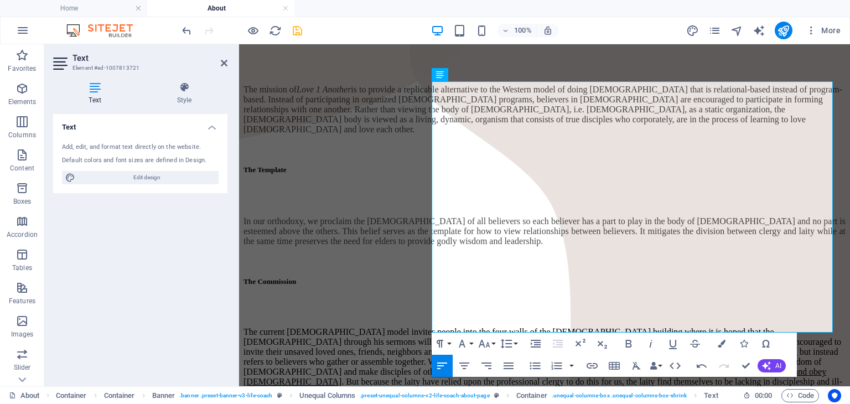
drag, startPoint x: 613, startPoint y: 340, endPoint x: 358, endPoint y: 287, distance: 260.6
click at [613, 340] on div "Paragraph Format Normal Heading 1 Heading 2 Heading 3 Heading 4 Heading 5 Headi…" at bounding box center [614, 355] width 365 height 44
click at [762, 327] on p "The current [DEMOGRAPHIC_DATA] model invites people into the four walls of the …" at bounding box center [545, 367] width 602 height 80
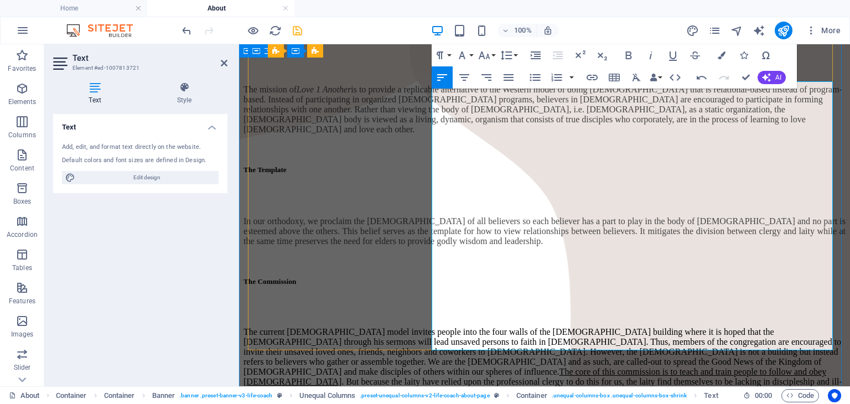
click at [781, 327] on p "The current [DEMOGRAPHIC_DATA] model invites people into the four walls of the …" at bounding box center [545, 367] width 602 height 80
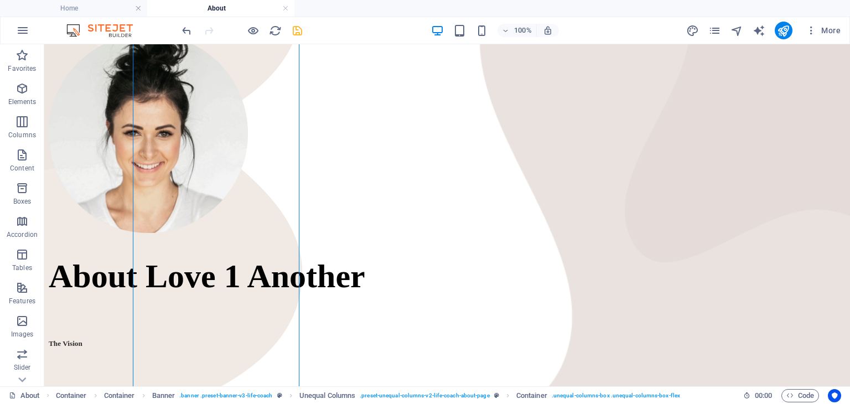
scroll to position [0, 0]
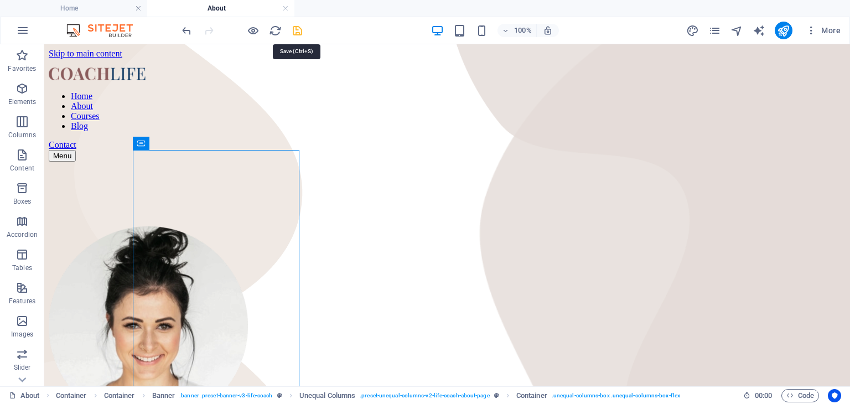
click at [297, 29] on icon "save" at bounding box center [297, 30] width 13 height 13
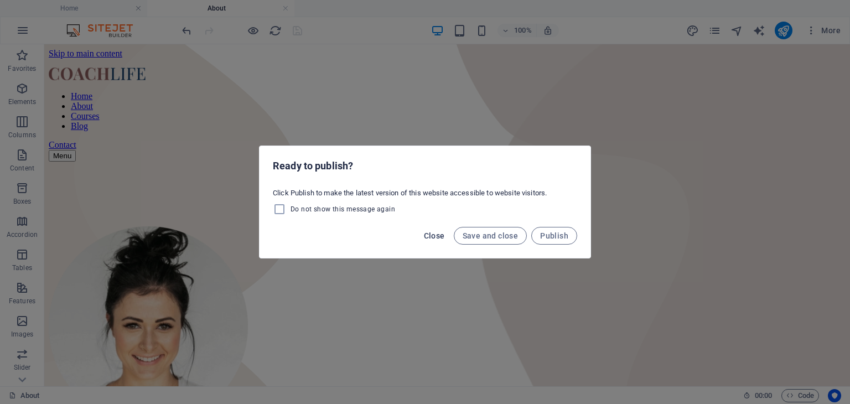
click at [432, 237] on span "Close" at bounding box center [434, 235] width 21 height 9
